Goal: Book appointment/travel/reservation: Register for event/course

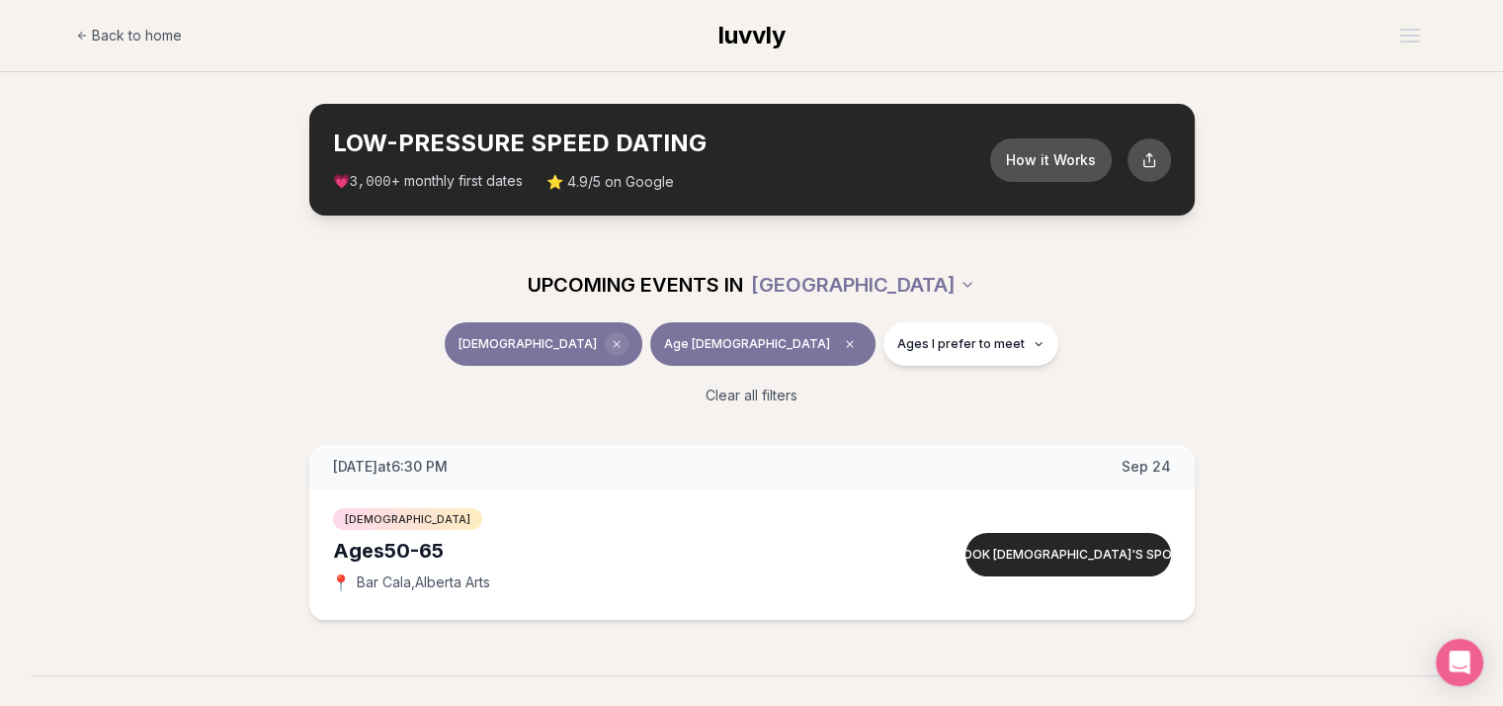
click at [629, 333] on span "Clear event type filter" at bounding box center [617, 344] width 24 height 24
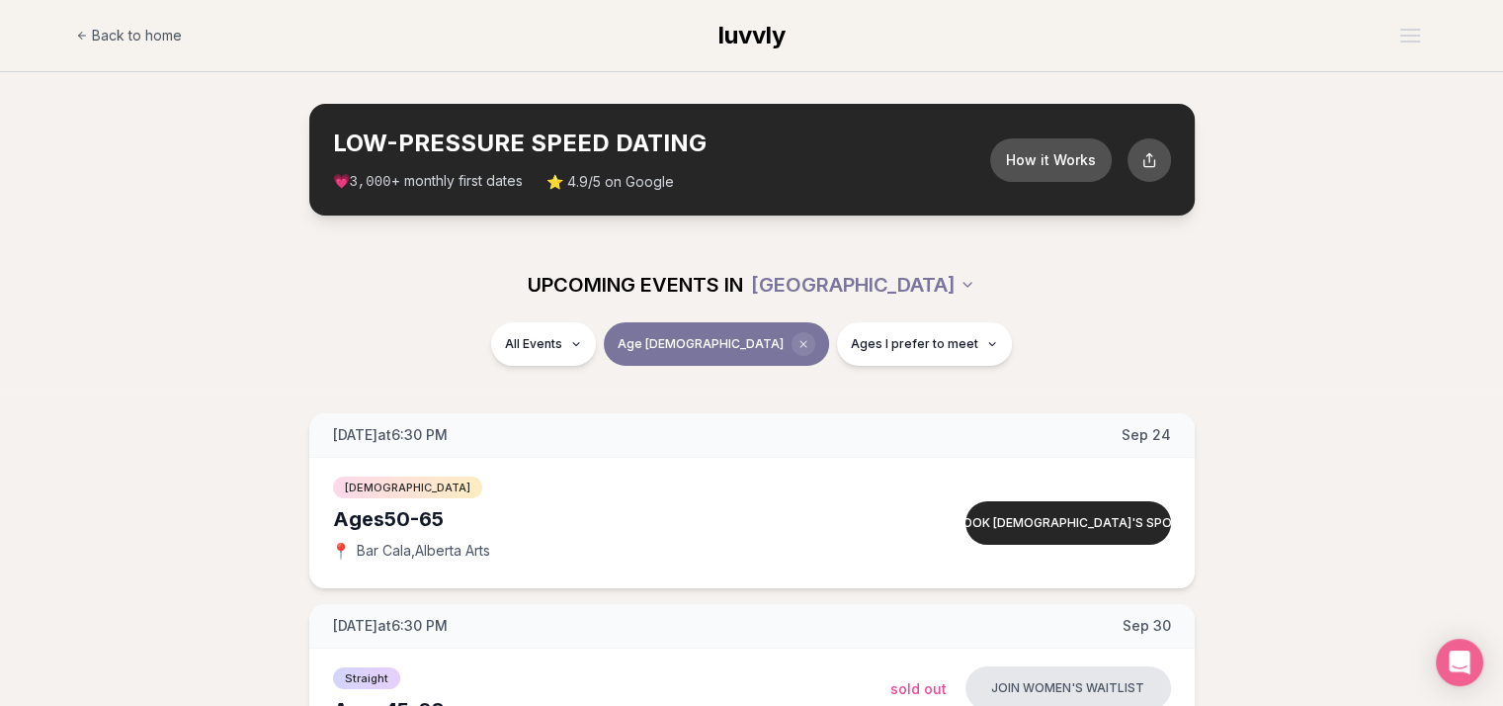
click at [792, 341] on span "Clear age" at bounding box center [804, 344] width 24 height 24
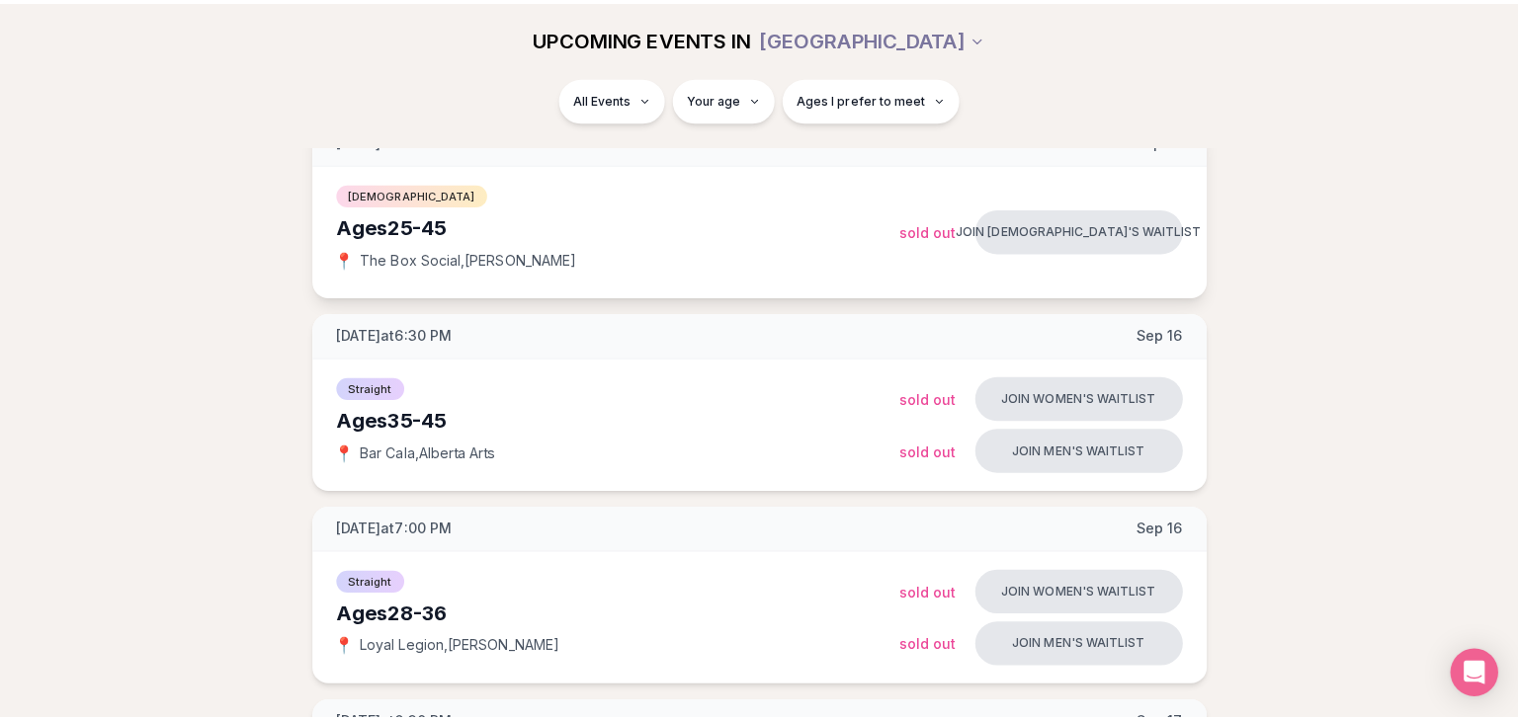
scroll to position [296, 0]
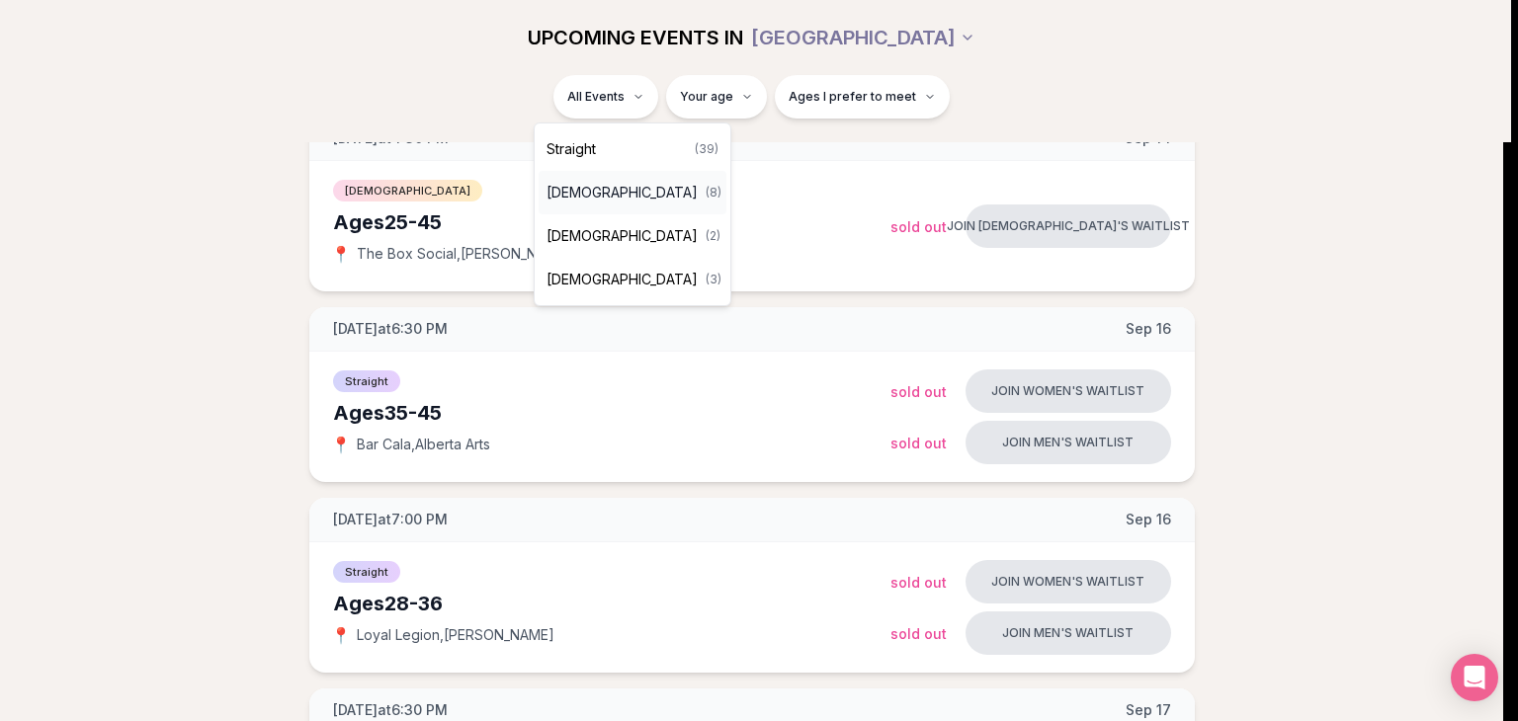
click at [609, 193] on span "[DEMOGRAPHIC_DATA]" at bounding box center [622, 193] width 151 height 20
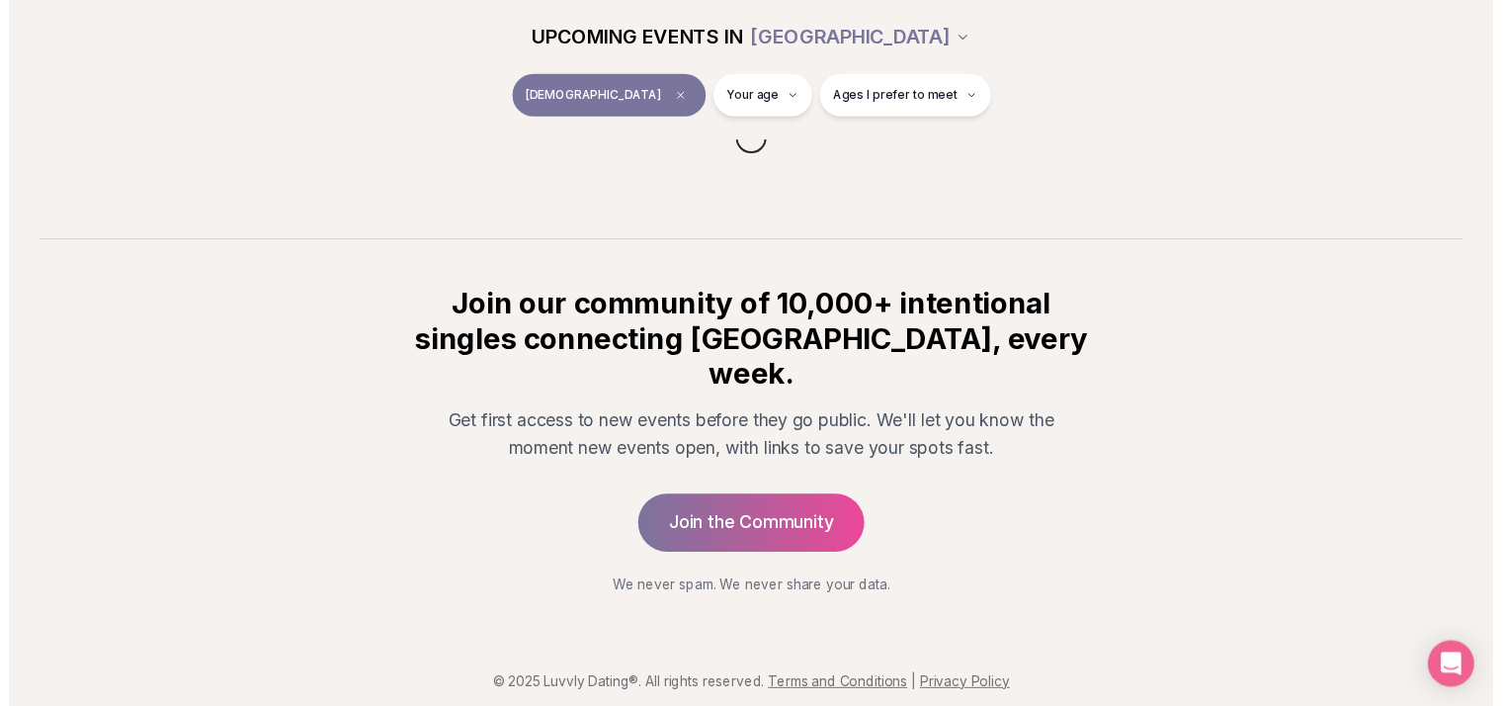
scroll to position [276, 0]
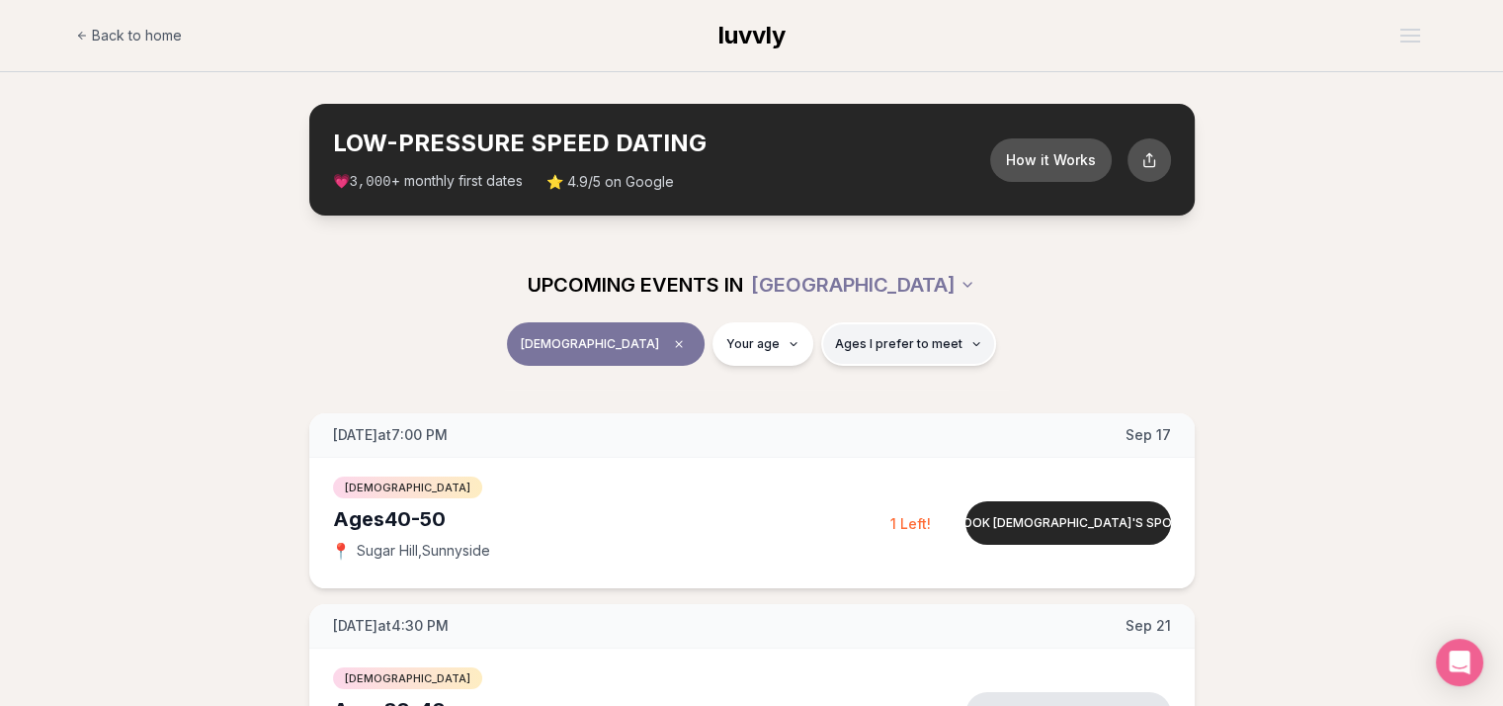
click at [890, 343] on span "Ages I prefer to meet" at bounding box center [898, 344] width 127 height 16
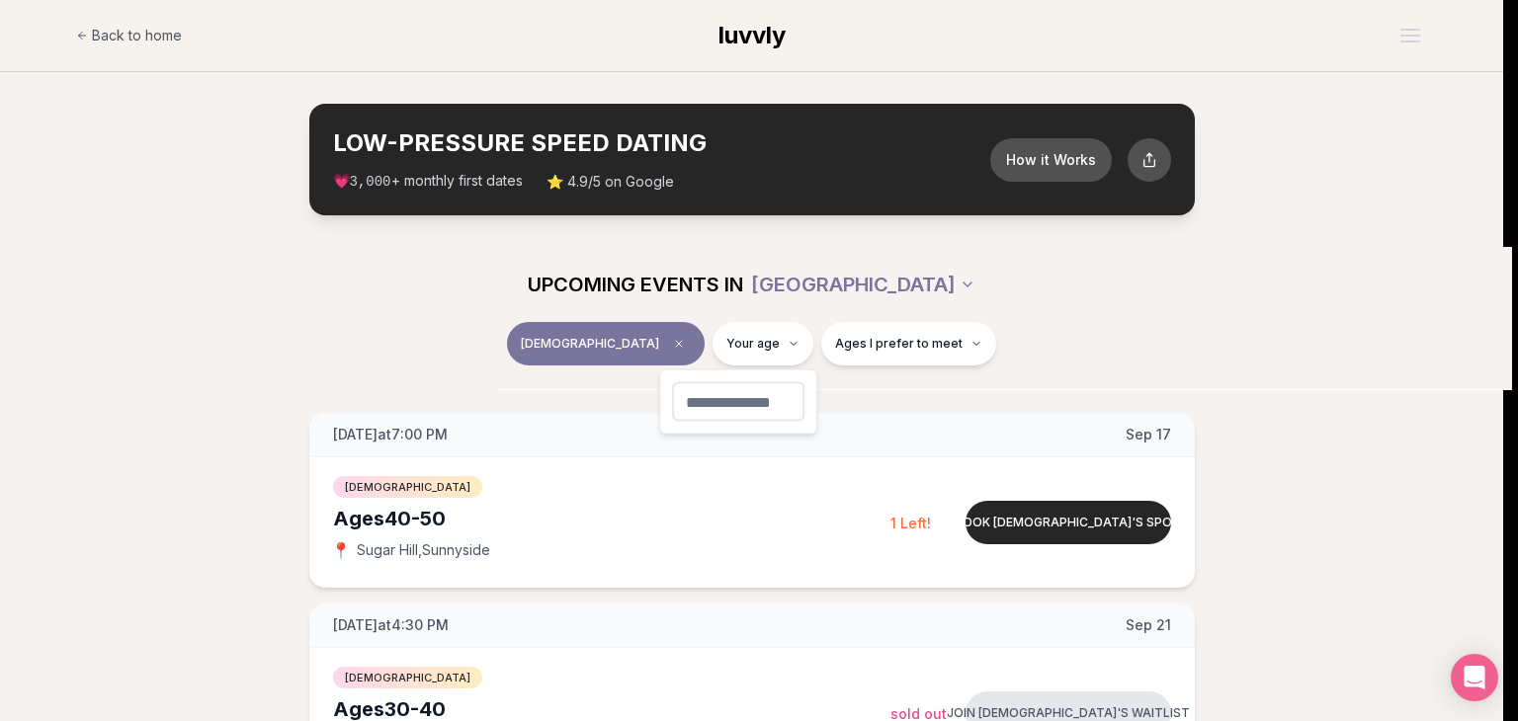
type input "**"
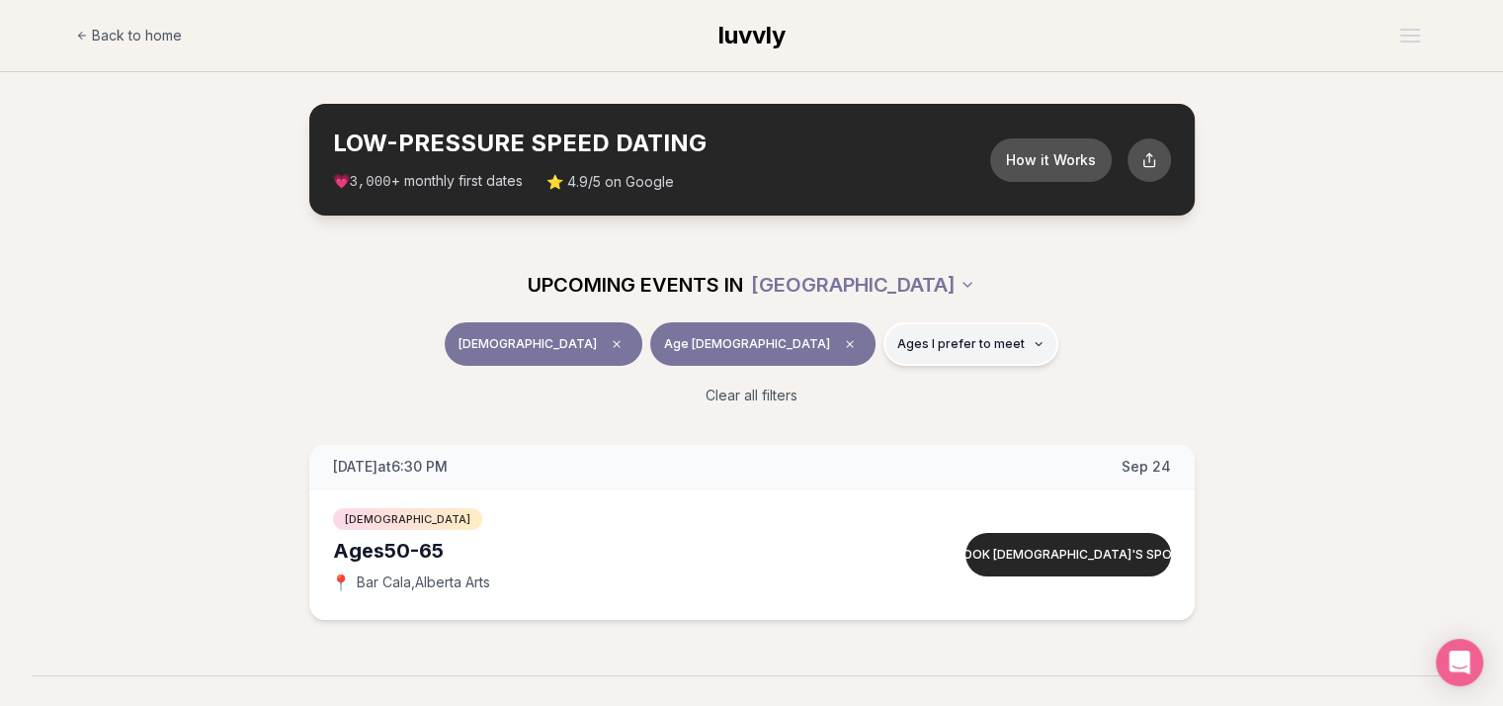
click at [897, 344] on span "Ages I prefer to meet" at bounding box center [960, 344] width 127 height 16
click at [802, 412] on button "Around my age" at bounding box center [801, 420] width 16 height 16
